Goal: Task Accomplishment & Management: Use online tool/utility

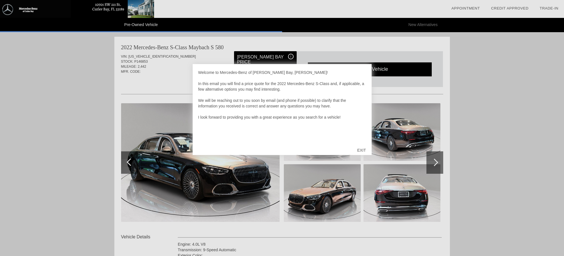
click at [364, 148] on div "EXIT" at bounding box center [362, 150] width 20 height 17
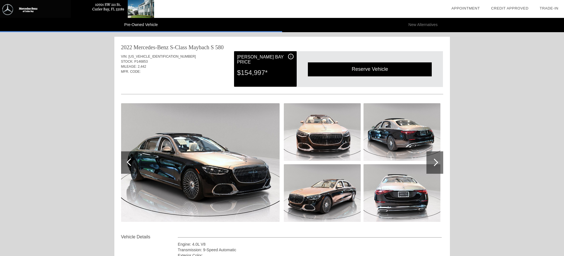
click at [256, 152] on img at bounding box center [200, 162] width 159 height 119
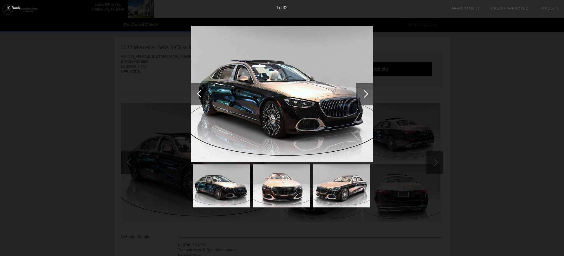
click at [281, 102] on img at bounding box center [282, 94] width 182 height 136
click at [367, 94] on div at bounding box center [365, 94] width 8 height 8
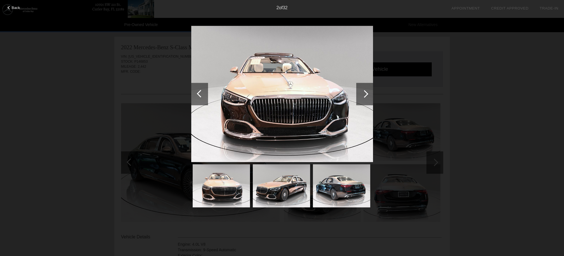
click at [367, 94] on div at bounding box center [365, 94] width 8 height 8
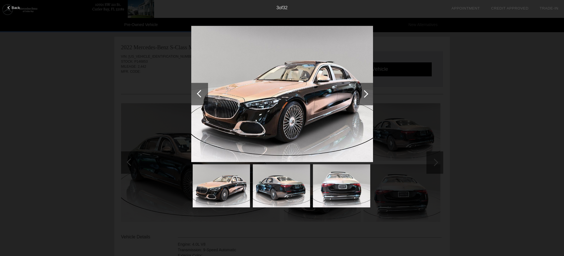
click at [367, 94] on div at bounding box center [365, 94] width 8 height 8
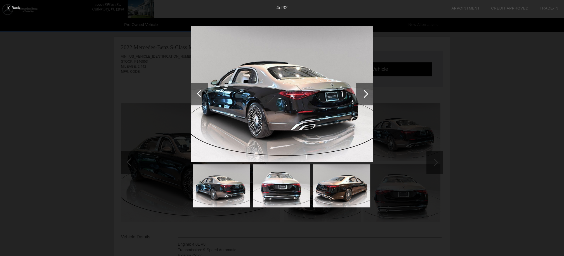
click at [367, 94] on div at bounding box center [365, 94] width 8 height 8
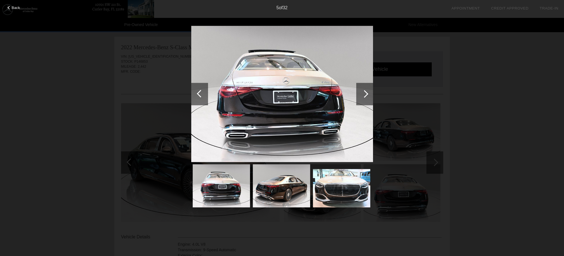
click at [367, 94] on div at bounding box center [365, 94] width 8 height 8
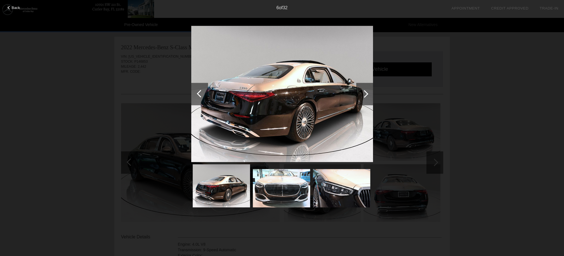
click at [367, 94] on div at bounding box center [365, 94] width 8 height 8
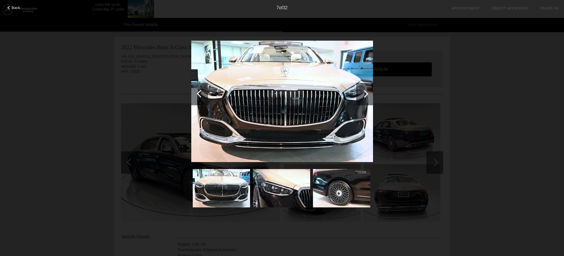
click at [367, 94] on div at bounding box center [365, 94] width 8 height 8
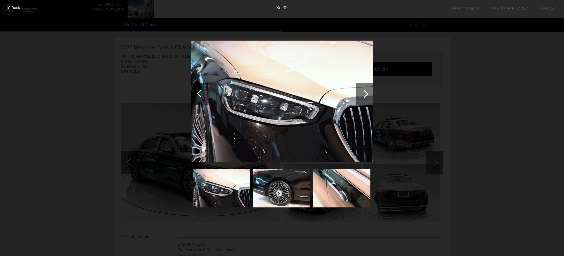
click at [367, 94] on div at bounding box center [365, 94] width 8 height 8
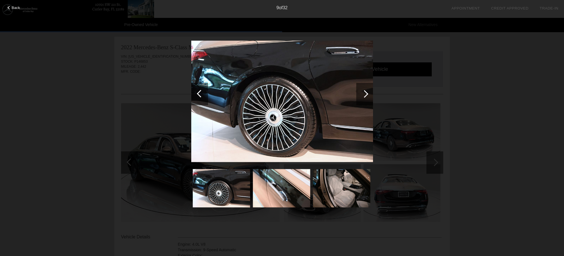
click at [46, 64] on div "Back 9 of 32" at bounding box center [282, 128] width 564 height 256
click at [56, 70] on div "Back 9 of 32" at bounding box center [282, 128] width 564 height 256
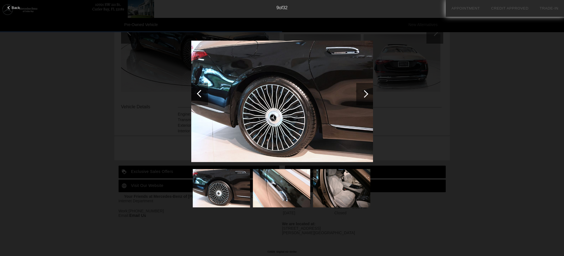
scroll to position [130, 0]
click at [366, 93] on div at bounding box center [365, 94] width 8 height 8
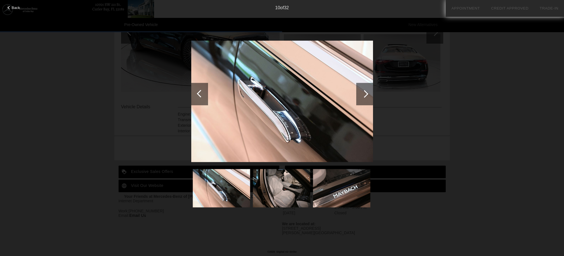
click at [299, 102] on img at bounding box center [282, 101] width 182 height 121
click at [506, 133] on div "Back 10 of 32" at bounding box center [282, 128] width 564 height 256
click at [490, 135] on div "Back 10 of 32" at bounding box center [282, 128] width 564 height 256
click at [19, 8] on span "Back" at bounding box center [16, 8] width 8 height 4
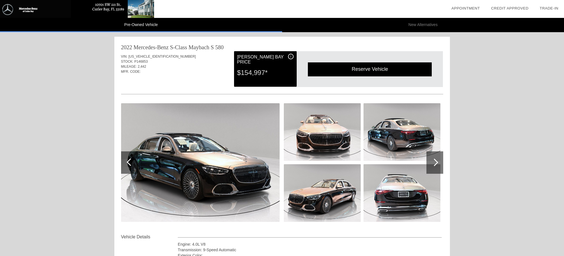
scroll to position [0, 0]
click at [200, 77] on div "VIN: [US_VEHICLE_IDENTIFICATION_NUMBER] STOCK: P146853 MILEAGE: 2,442 MFR. CODE:" at bounding box center [282, 64] width 322 height 26
click at [221, 158] on img at bounding box center [200, 162] width 159 height 119
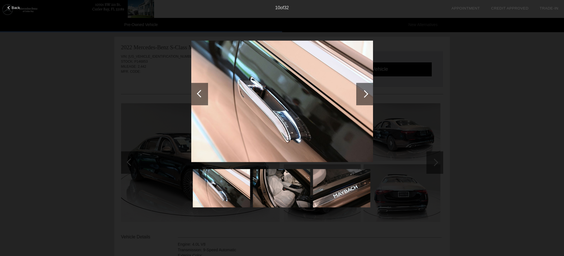
click at [367, 94] on div at bounding box center [365, 94] width 8 height 8
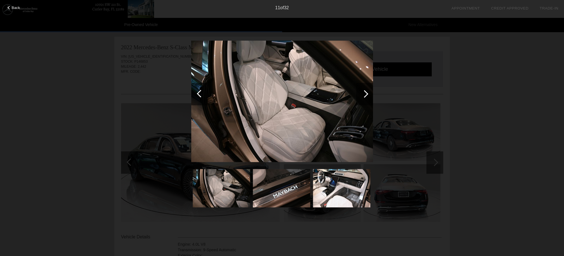
click at [367, 94] on div at bounding box center [365, 94] width 8 height 8
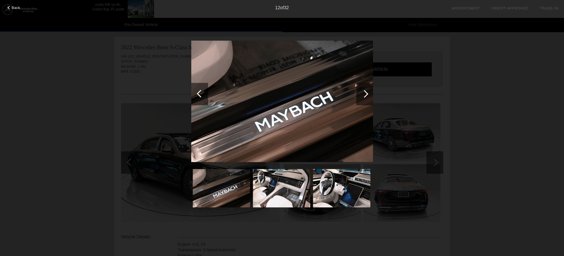
click at [367, 94] on div at bounding box center [365, 94] width 8 height 8
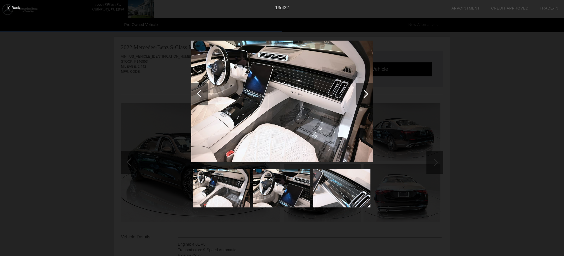
click at [367, 94] on div at bounding box center [365, 94] width 8 height 8
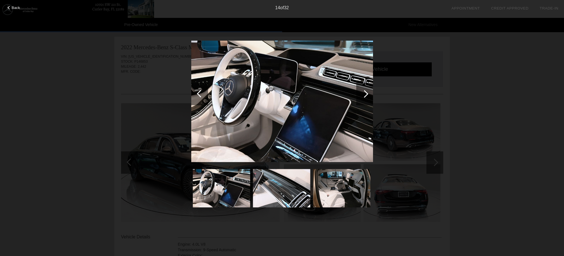
click at [367, 94] on div at bounding box center [365, 94] width 8 height 8
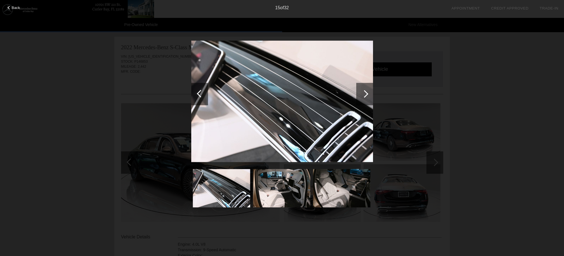
click at [367, 94] on div at bounding box center [365, 94] width 8 height 8
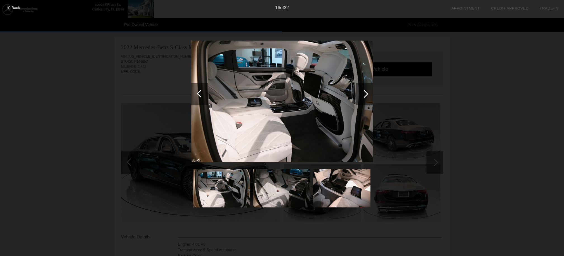
click at [367, 94] on div at bounding box center [365, 94] width 8 height 8
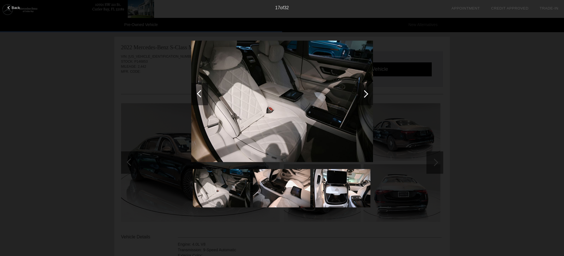
click at [367, 94] on div at bounding box center [365, 94] width 8 height 8
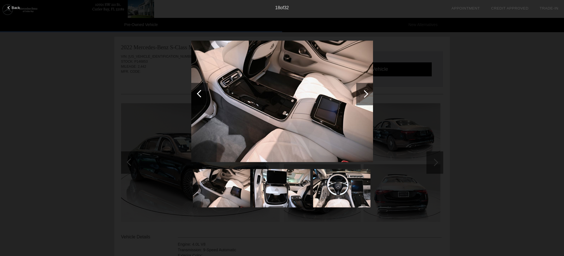
click at [367, 94] on div at bounding box center [365, 94] width 8 height 8
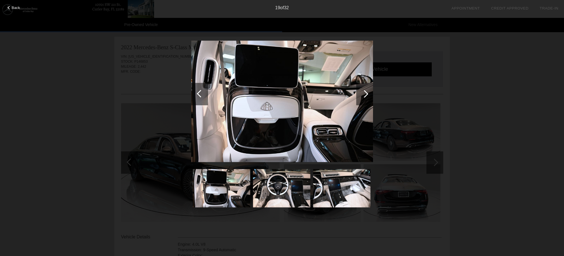
click at [367, 94] on div at bounding box center [365, 94] width 8 height 8
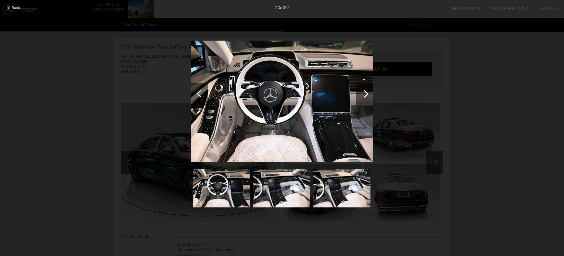
click at [367, 94] on div at bounding box center [365, 94] width 8 height 8
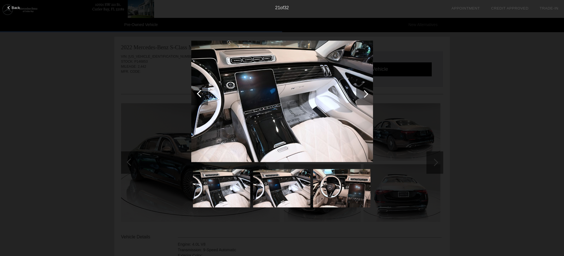
click at [367, 94] on div at bounding box center [365, 94] width 8 height 8
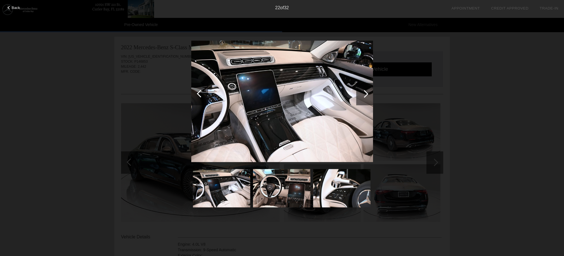
click at [367, 94] on div at bounding box center [365, 94] width 8 height 8
